Goal: Information Seeking & Learning: Check status

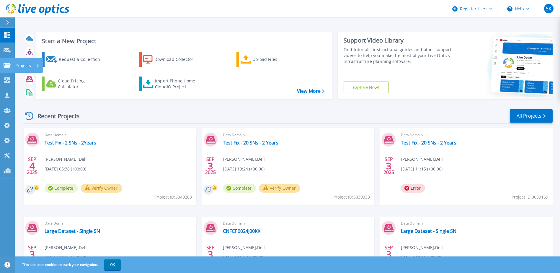
click at [1, 67] on link "Projects Projects" at bounding box center [7, 65] width 15 height 15
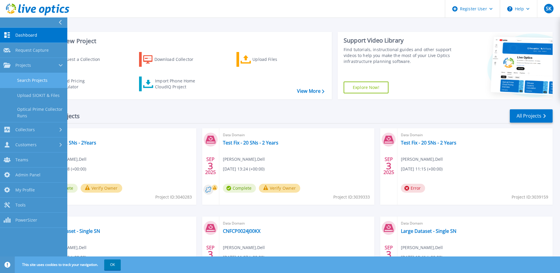
click at [11, 77] on link "Search Projects" at bounding box center [33, 80] width 67 height 15
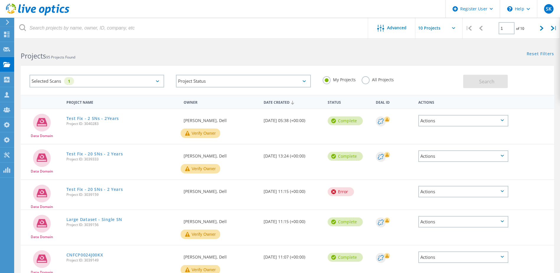
click at [147, 80] on div "Selected Scans 1" at bounding box center [97, 81] width 135 height 13
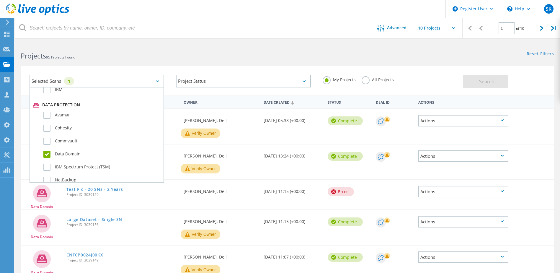
scroll to position [354, 0]
click at [65, 116] on label "Data Domain" at bounding box center [101, 115] width 117 height 7
click at [0, 0] on input "Data Domain" at bounding box center [0, 0] width 0 height 0
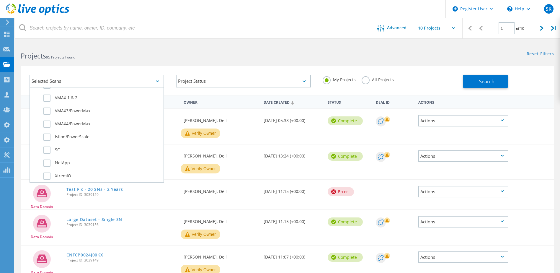
scroll to position [177, 0]
click at [64, 123] on label "VMAX4/PowerMax" at bounding box center [101, 124] width 117 height 7
click at [0, 0] on input "VMAX4/PowerMax" at bounding box center [0, 0] width 0 height 0
click at [363, 82] on label "All Projects" at bounding box center [378, 79] width 32 height 6
click at [0, 0] on input "All Projects" at bounding box center [0, 0] width 0 height 0
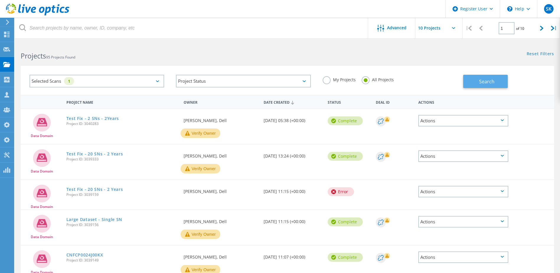
click at [486, 84] on span "Search" at bounding box center [486, 81] width 15 height 6
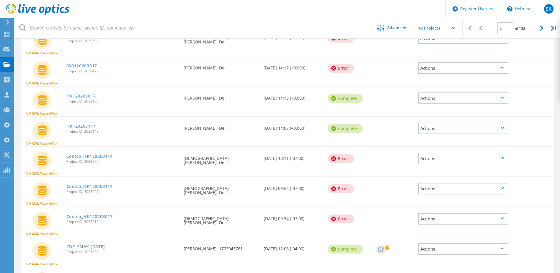
scroll to position [166, 0]
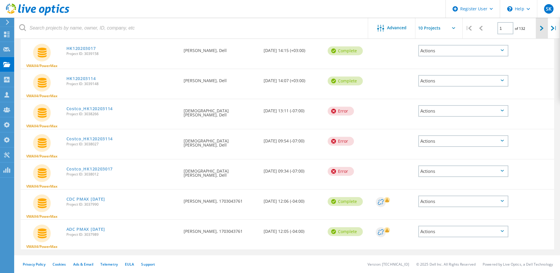
click at [539, 32] on div at bounding box center [542, 28] width 12 height 21
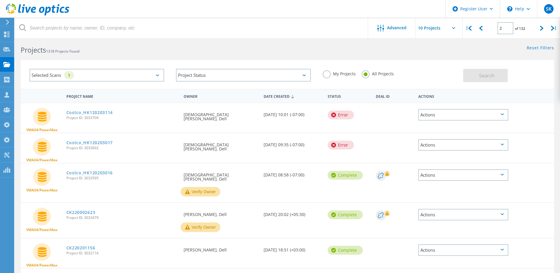
scroll to position [0, 0]
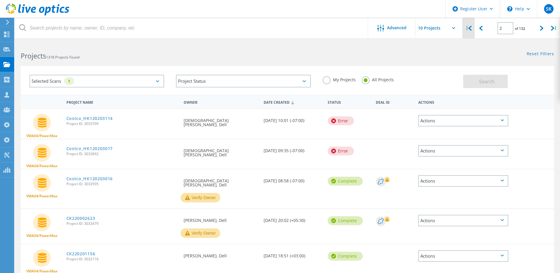
click at [472, 27] on icon at bounding box center [471, 28] width 4 height 5
type input "1"
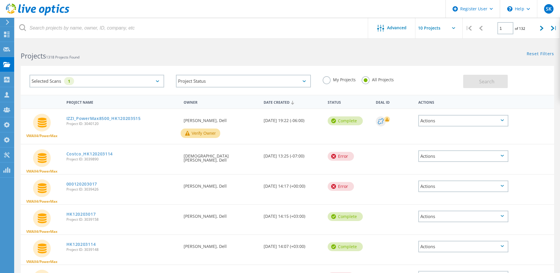
drag, startPoint x: 128, startPoint y: 80, endPoint x: 122, endPoint y: 85, distance: 6.9
click at [127, 80] on div "Selected Scans 1" at bounding box center [97, 81] width 135 height 13
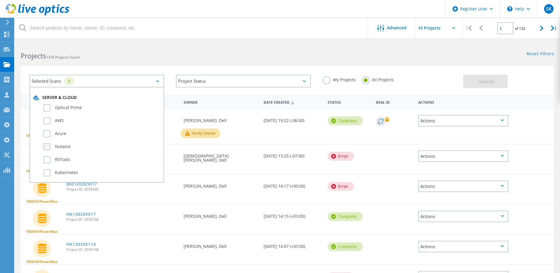
scroll to position [148, 0]
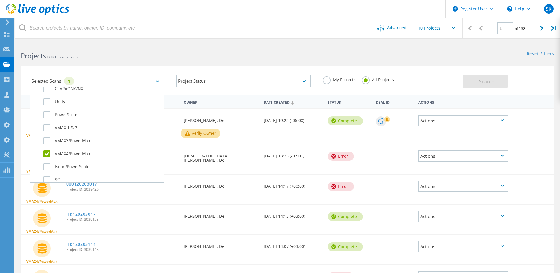
click at [51, 153] on label "VMAX4/PowerMax" at bounding box center [101, 153] width 117 height 7
click at [0, 0] on input "VMAX4/PowerMax" at bounding box center [0, 0] width 0 height 0
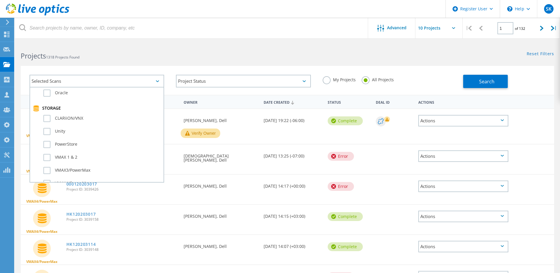
scroll to position [89, 0]
click at [75, 151] on label "CLARiiON/VNX" at bounding box center [101, 147] width 117 height 7
click at [0, 0] on input "CLARiiON/VNX" at bounding box center [0, 0] width 0 height 0
click at [75, 149] on label "CLARiiON/VNX" at bounding box center [101, 147] width 117 height 7
click at [0, 0] on input "CLARiiON/VNX" at bounding box center [0, 0] width 0 height 0
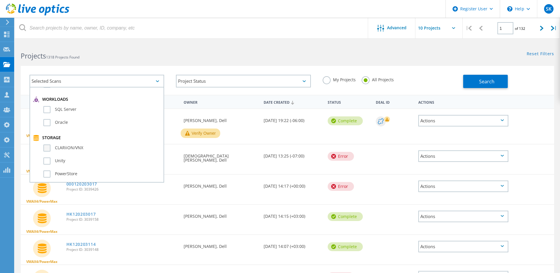
scroll to position [148, 0]
click at [67, 114] on label "PowerStore" at bounding box center [101, 114] width 117 height 7
click at [0, 0] on input "PowerStore" at bounding box center [0, 0] width 0 height 0
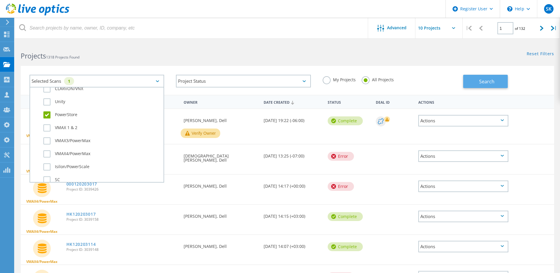
click at [478, 77] on button "Search" at bounding box center [485, 81] width 45 height 13
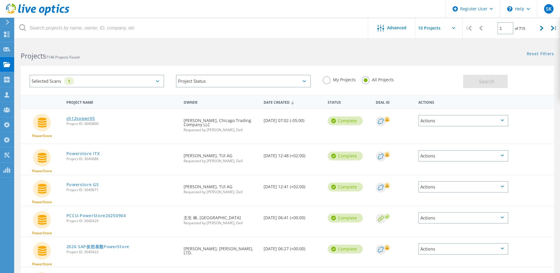
click at [84, 118] on link "ch12sxpwr05" at bounding box center [80, 118] width 29 height 4
click at [92, 154] on link "Powerstore ITX" at bounding box center [83, 154] width 34 height 4
click at [92, 186] on link "Powerstore GS" at bounding box center [82, 185] width 32 height 4
click at [112, 217] on link "PCCU-PowerStore20250904" at bounding box center [96, 216] width 60 height 4
click at [116, 248] on link "2026 SAP仮想基盤PowerStore" at bounding box center [97, 247] width 63 height 4
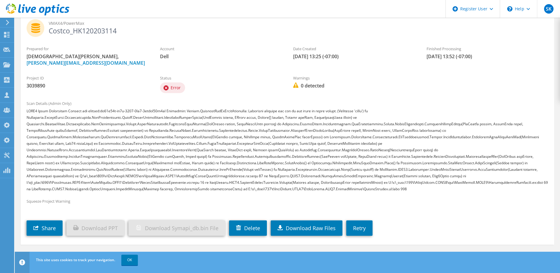
scroll to position [39, 0]
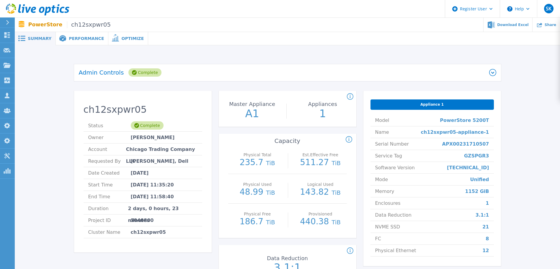
click at [73, 39] on span "Performance" at bounding box center [86, 38] width 35 height 4
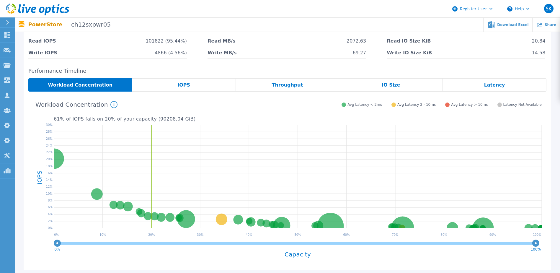
scroll to position [122, 0]
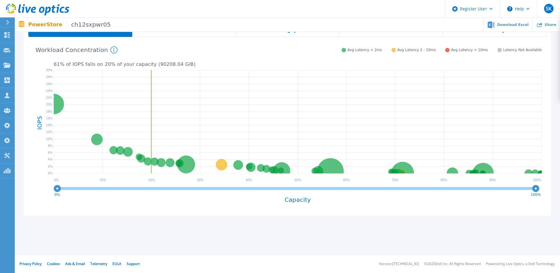
click at [178, 35] on div "IOPS" at bounding box center [184, 30] width 104 height 13
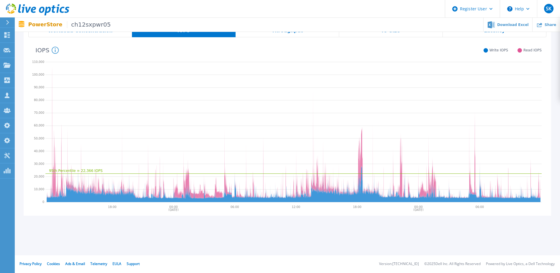
scroll to position [122, 0]
click at [299, 34] on div "Throughput" at bounding box center [288, 30] width 104 height 13
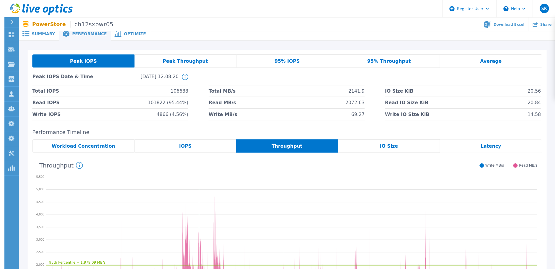
scroll to position [0, 0]
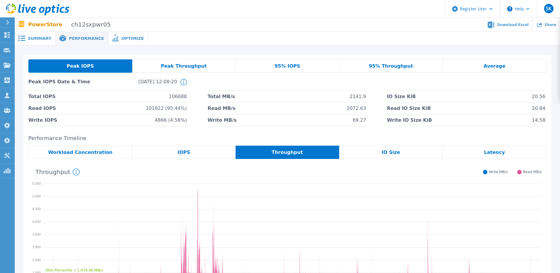
click at [123, 41] on div "Optimize" at bounding box center [128, 38] width 40 height 13
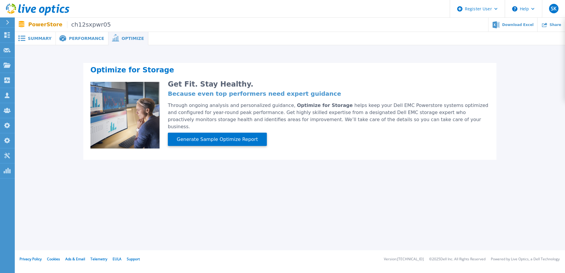
click at [39, 39] on span "Summary" at bounding box center [40, 38] width 24 height 4
